Goal: Task Accomplishment & Management: Manage account settings

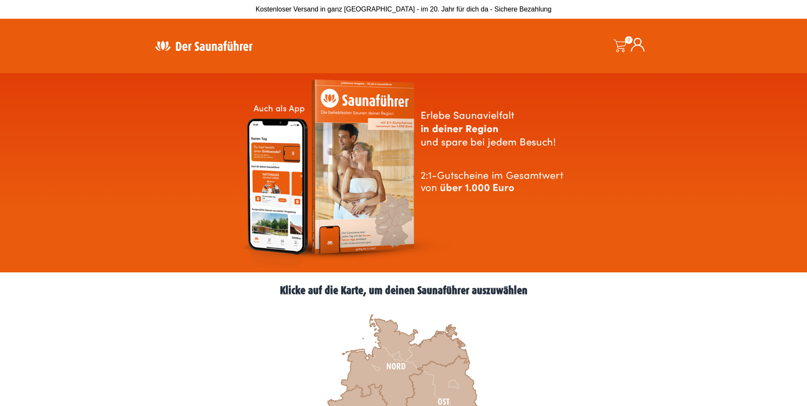
click at [518, 211] on img at bounding box center [404, 172] width 334 height 191
click at [639, 46] on icon at bounding box center [638, 45] width 14 height 14
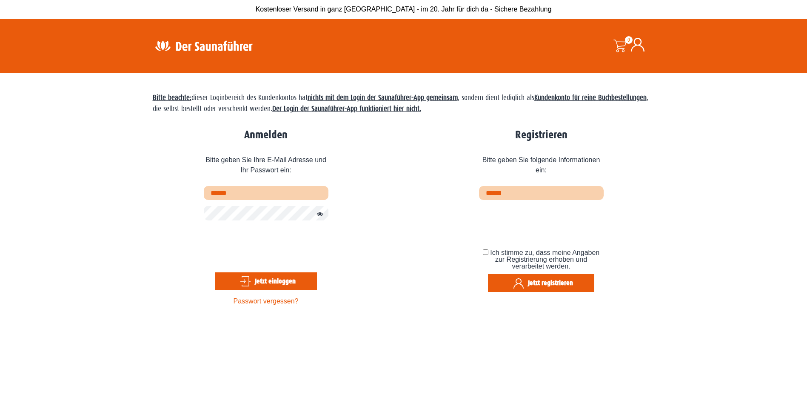
click at [230, 193] on input "text" at bounding box center [266, 193] width 125 height 14
type input "**********"
click at [266, 277] on button "Jetzt einloggen" at bounding box center [266, 281] width 102 height 18
click at [276, 280] on button "Jetzt einloggen" at bounding box center [266, 281] width 102 height 18
